Goal: Transaction & Acquisition: Subscribe to service/newsletter

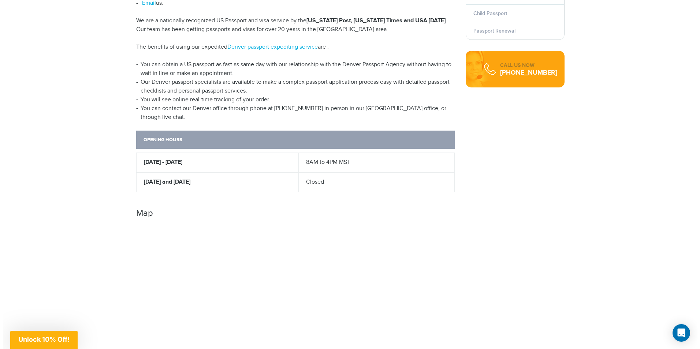
scroll to position [329, 0]
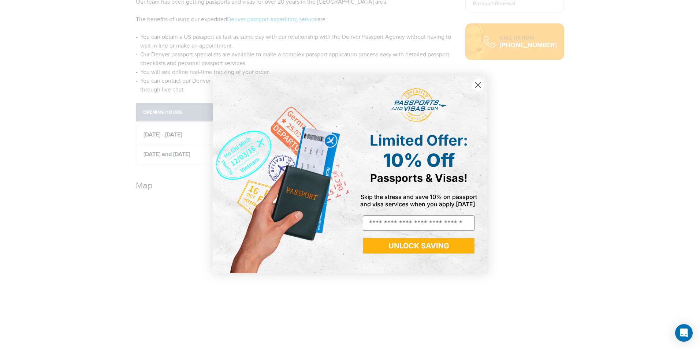
click at [95, 212] on div "Close dialog Limited Offer: 10% Off Passports & Visas! Skip the stress and save…" at bounding box center [350, 174] width 700 height 349
click at [481, 86] on circle "Close dialog" at bounding box center [478, 85] width 12 height 12
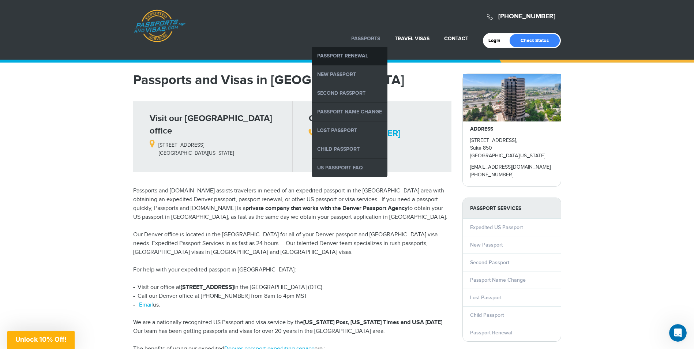
click at [348, 56] on link "Passport Renewal" at bounding box center [350, 56] width 76 height 18
